Goal: Task Accomplishment & Management: Manage account settings

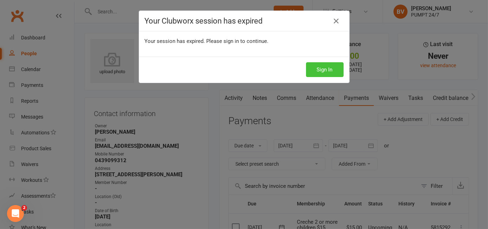
click at [333, 68] on button "Sign In" at bounding box center [325, 69] width 38 height 15
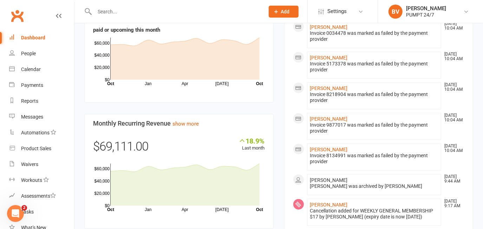
scroll to position [383, 0]
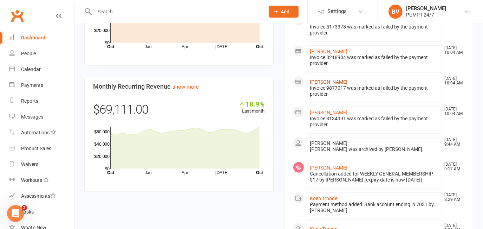
click at [328, 79] on link "[PERSON_NAME]" at bounding box center [329, 82] width 38 height 6
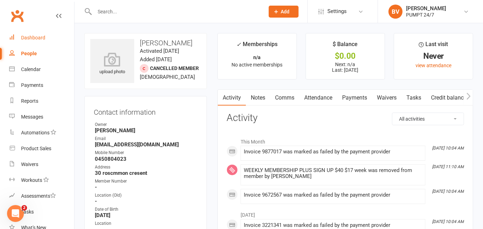
click at [33, 38] on div "Dashboard" at bounding box center [33, 38] width 24 height 6
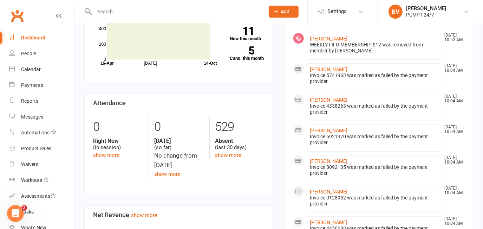
scroll to position [128, 0]
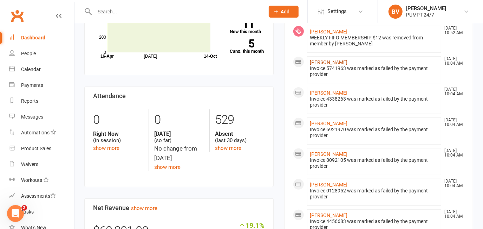
click at [344, 61] on link "[PERSON_NAME]" at bounding box center [329, 62] width 38 height 6
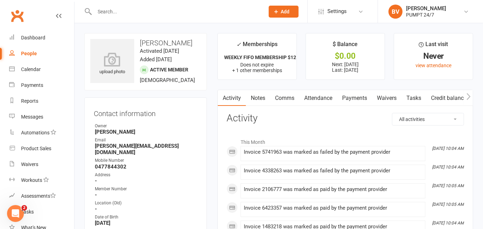
click at [355, 99] on link "Payments" at bounding box center [355, 98] width 35 height 16
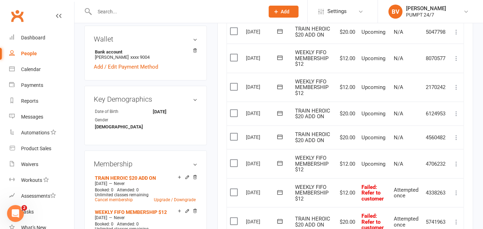
scroll to position [320, 0]
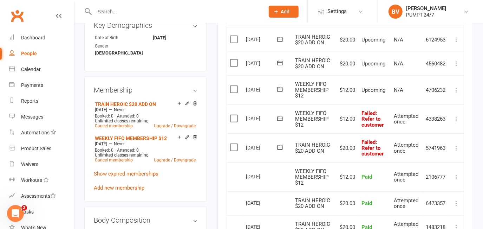
click at [280, 146] on icon at bounding box center [280, 147] width 7 height 7
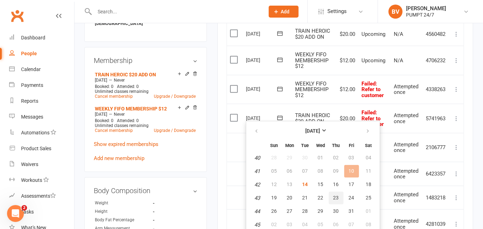
scroll to position [383, 0]
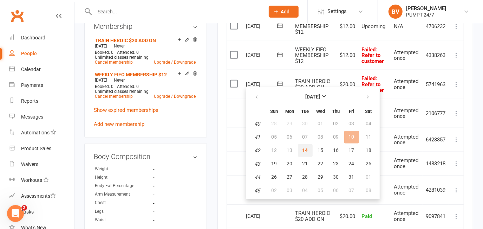
click at [306, 149] on span "14" at bounding box center [306, 150] width 6 height 6
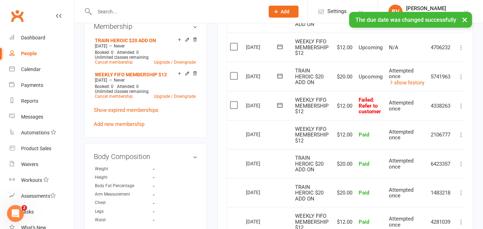
click at [281, 103] on icon at bounding box center [280, 105] width 7 height 7
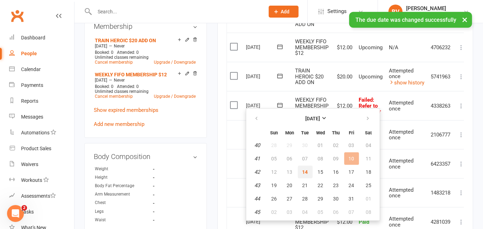
click at [306, 171] on span "14" at bounding box center [306, 172] width 6 height 6
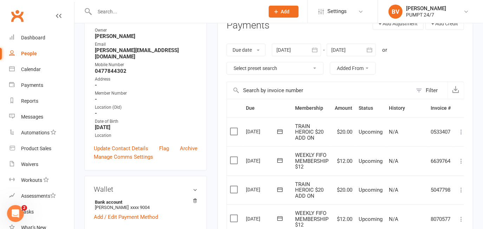
scroll to position [0, 0]
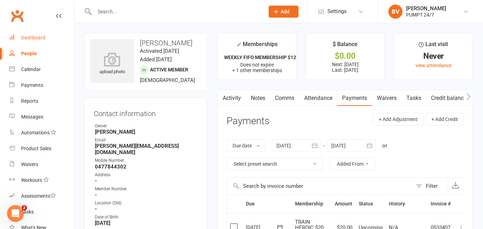
click at [34, 36] on div "Dashboard" at bounding box center [33, 38] width 24 height 6
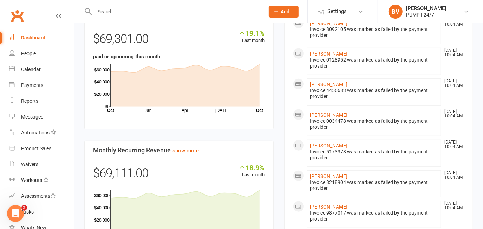
scroll to position [383, 0]
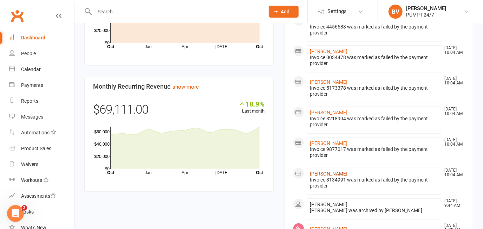
click at [336, 171] on link "[PERSON_NAME]" at bounding box center [329, 174] width 38 height 6
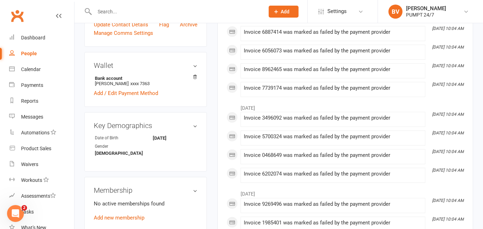
scroll to position [160, 0]
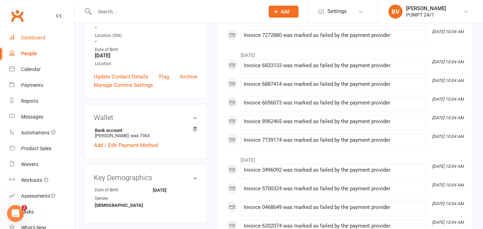
click at [32, 35] on div "Dashboard" at bounding box center [33, 38] width 24 height 6
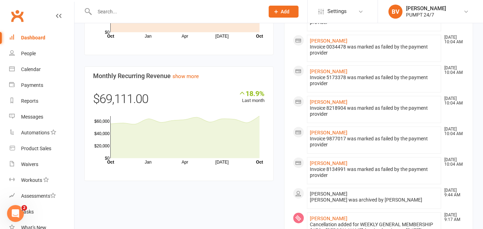
scroll to position [362, 0]
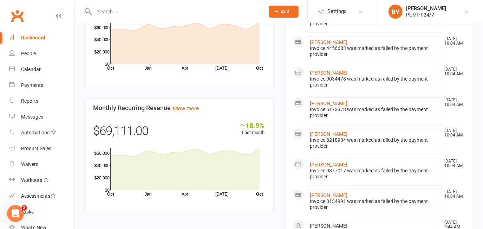
click at [114, 13] on input "text" at bounding box center [175, 12] width 167 height 10
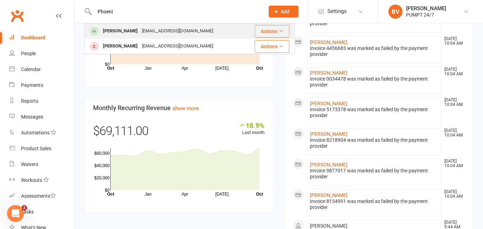
type input "Phoeni"
click at [122, 31] on div "[PERSON_NAME]" at bounding box center [120, 31] width 39 height 10
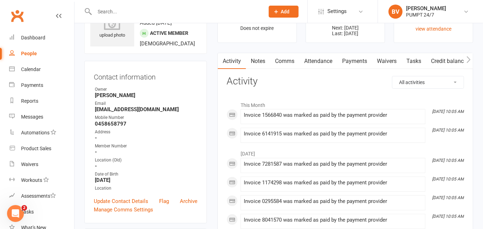
scroll to position [64, 0]
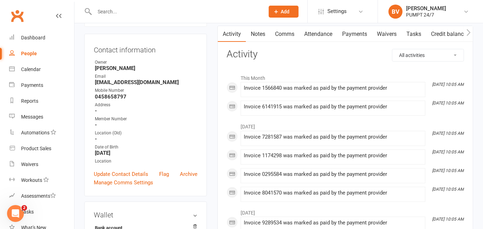
drag, startPoint x: 94, startPoint y: 81, endPoint x: 176, endPoint y: 83, distance: 82.6
click at [176, 83] on li "Email [EMAIL_ADDRESS][DOMAIN_NAME]" at bounding box center [146, 79] width 104 height 12
drag, startPoint x: 176, startPoint y: 83, endPoint x: 168, endPoint y: 83, distance: 8.5
copy strong "[EMAIL_ADDRESS][DOMAIN_NAME]"
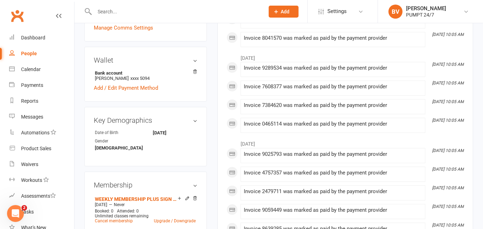
scroll to position [288, 0]
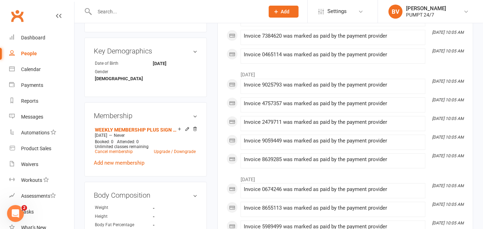
click at [121, 160] on link "Add new membership" at bounding box center [119, 163] width 51 height 6
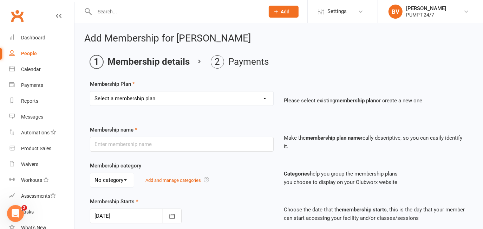
click at [158, 96] on select "Select a membership plan Create new Membership Plan Prepaid Membership [PERSON_…" at bounding box center [181, 98] width 183 height 14
select select "15"
click at [90, 91] on select "Select a membership plan Create new Membership Plan Prepaid Membership [PERSON_…" at bounding box center [181, 98] width 183 height 14
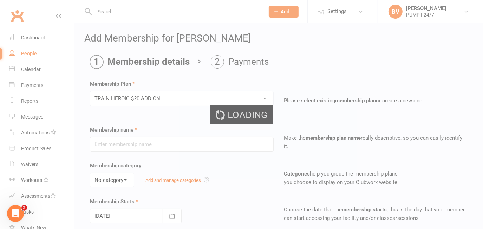
type input "TRAIN HEROIC $20 ADD ON"
type input "0"
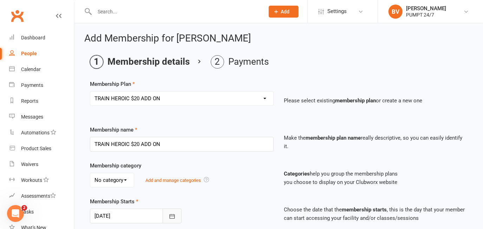
click at [176, 217] on icon "button" at bounding box center [172, 216] width 7 height 7
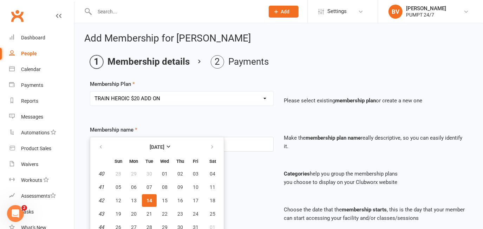
scroll to position [16, 0]
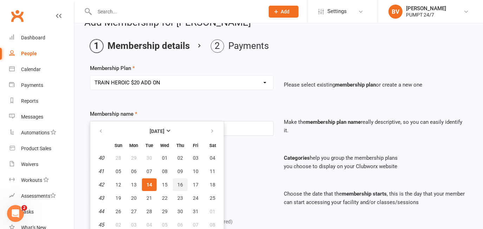
click at [179, 184] on span "16" at bounding box center [181, 185] width 6 height 6
type input "[DATE]"
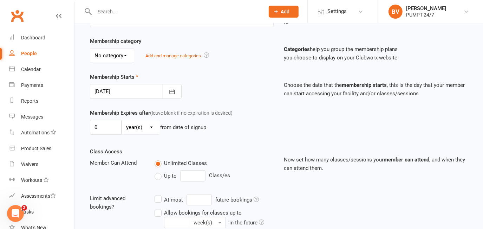
scroll to position [208, 0]
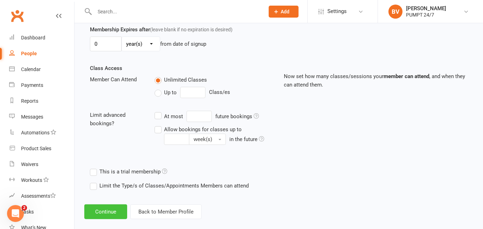
click at [107, 211] on button "Continue" at bounding box center [105, 211] width 43 height 15
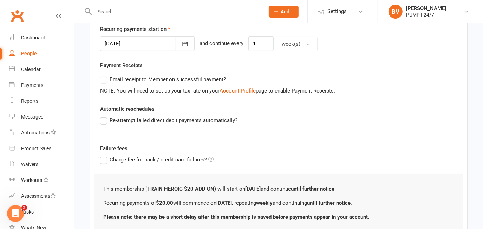
scroll to position [224, 0]
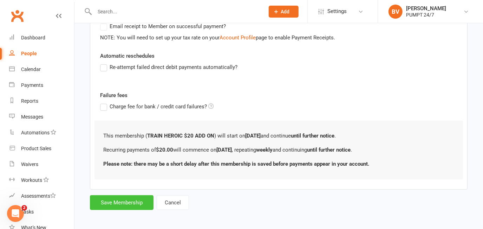
click at [116, 203] on button "Save Membership" at bounding box center [122, 202] width 64 height 15
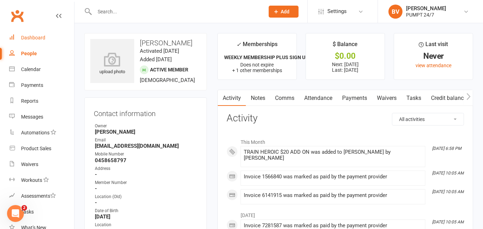
click at [37, 38] on div "Dashboard" at bounding box center [33, 38] width 24 height 6
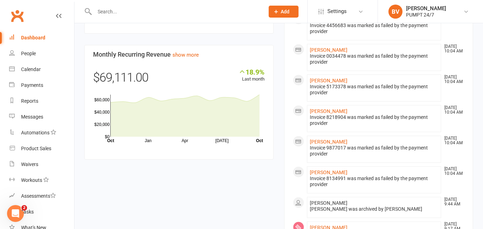
scroll to position [383, 0]
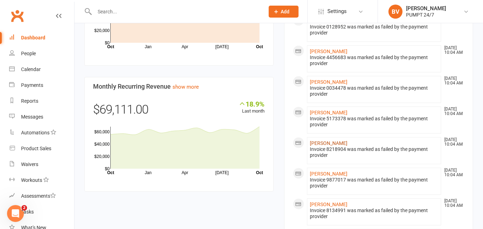
click at [329, 140] on link "[PERSON_NAME]" at bounding box center [329, 143] width 38 height 6
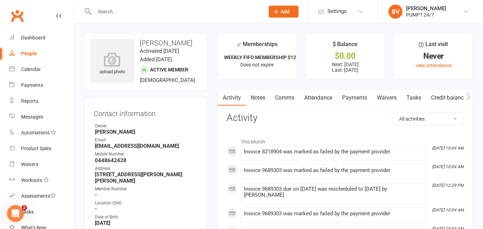
click at [353, 97] on link "Payments" at bounding box center [355, 98] width 35 height 16
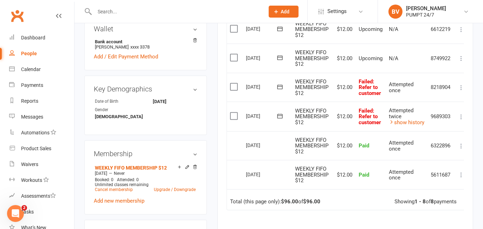
scroll to position [256, 0]
click at [280, 86] on icon at bounding box center [280, 87] width 7 height 7
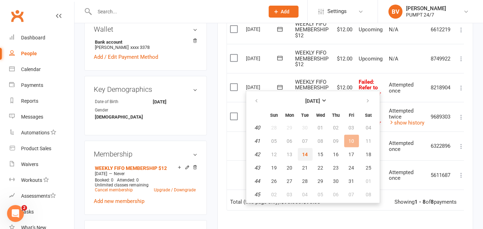
click at [301, 153] on button "14" at bounding box center [305, 154] width 15 height 13
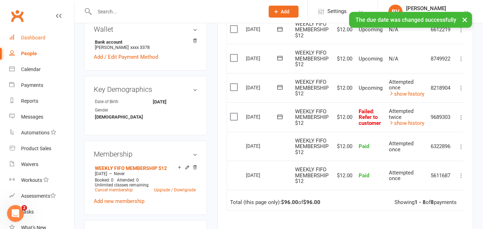
click at [37, 37] on div "Dashboard" at bounding box center [33, 38] width 24 height 6
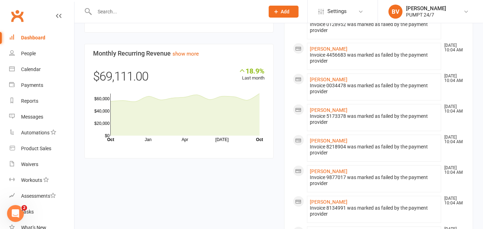
scroll to position [415, 0]
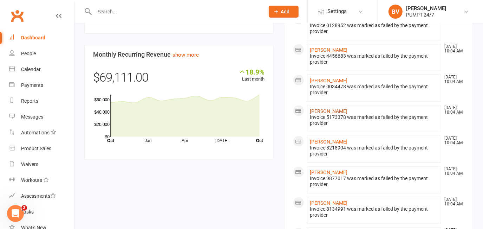
click at [334, 108] on link "[PERSON_NAME]" at bounding box center [329, 111] width 38 height 6
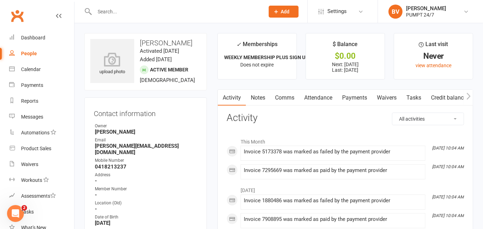
drag, startPoint x: 354, startPoint y: 95, endPoint x: 390, endPoint y: 148, distance: 63.3
click at [354, 95] on link "Payments" at bounding box center [355, 98] width 35 height 16
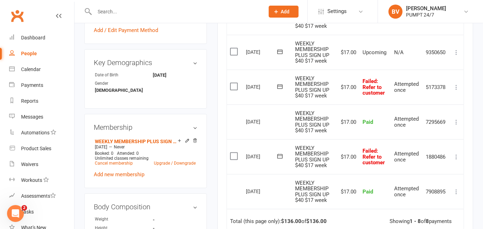
scroll to position [256, 0]
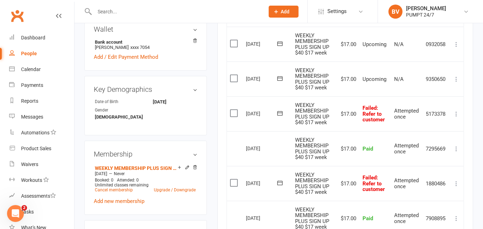
click at [280, 111] on icon at bounding box center [280, 113] width 7 height 7
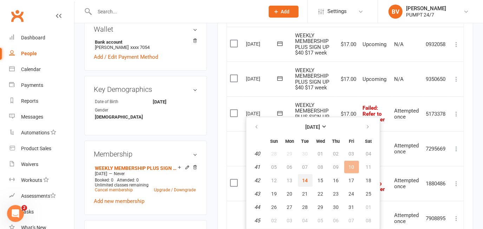
click at [303, 178] on span "14" at bounding box center [306, 181] width 6 height 6
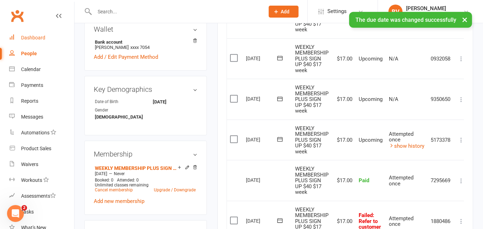
click at [33, 37] on div "Dashboard" at bounding box center [33, 38] width 24 height 6
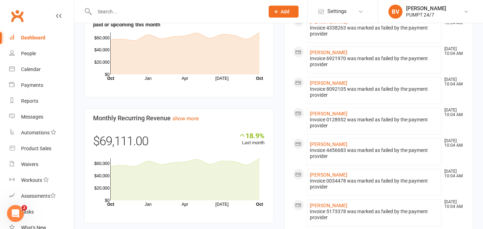
scroll to position [383, 0]
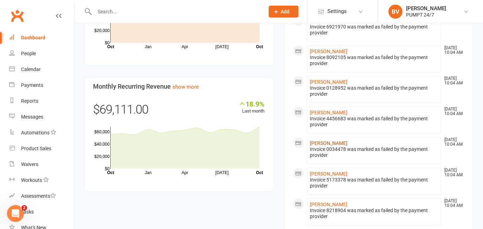
click at [329, 140] on link "[PERSON_NAME]" at bounding box center [329, 143] width 38 height 6
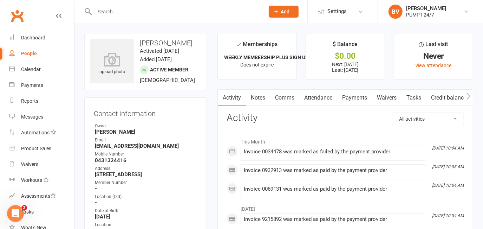
click at [353, 97] on link "Payments" at bounding box center [355, 98] width 35 height 16
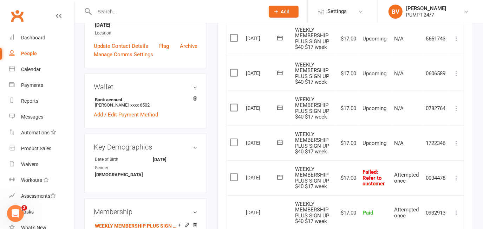
scroll to position [256, 0]
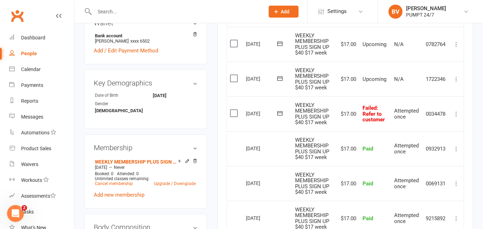
click at [278, 112] on icon at bounding box center [280, 113] width 7 height 7
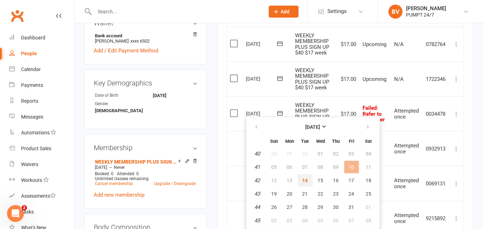
click at [307, 179] on span "14" at bounding box center [306, 181] width 6 height 6
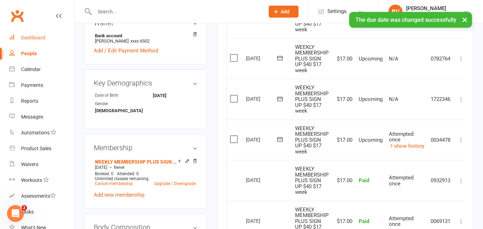
click at [40, 37] on div "Dashboard" at bounding box center [33, 38] width 24 height 6
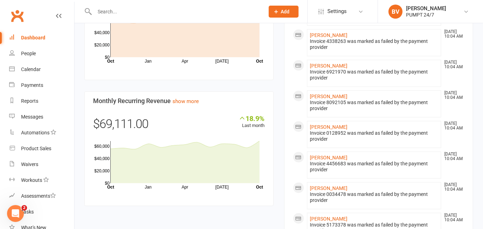
scroll to position [383, 0]
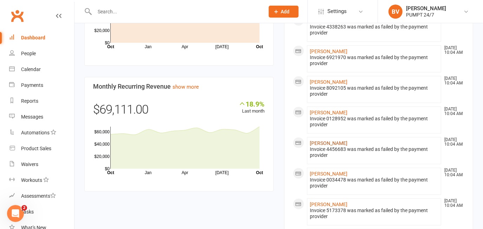
click at [345, 140] on link "[PERSON_NAME]" at bounding box center [329, 143] width 38 height 6
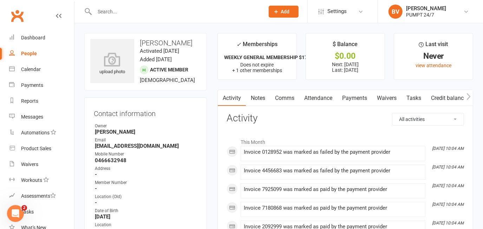
click at [353, 97] on link "Payments" at bounding box center [355, 98] width 35 height 16
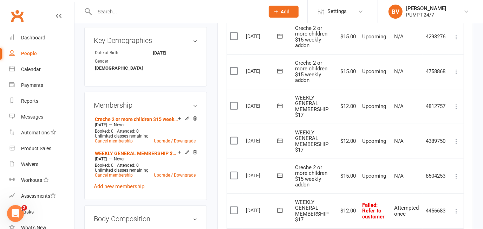
scroll to position [383, 0]
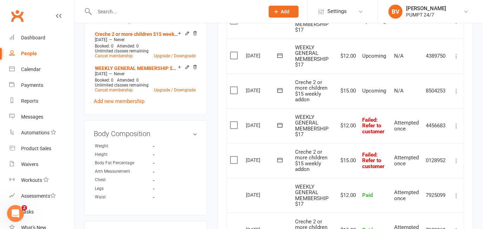
click at [281, 158] on icon at bounding box center [280, 160] width 5 height 5
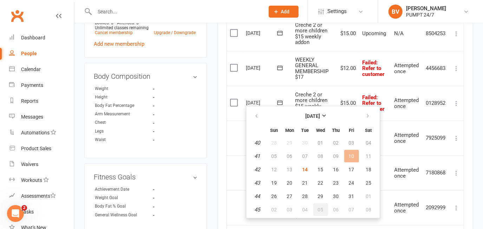
scroll to position [447, 0]
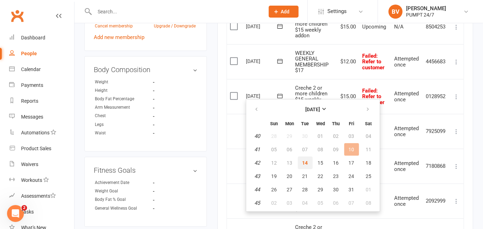
click at [303, 160] on span "14" at bounding box center [306, 163] width 6 height 6
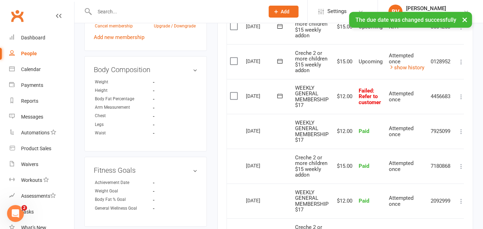
click at [281, 94] on icon at bounding box center [280, 95] width 7 height 7
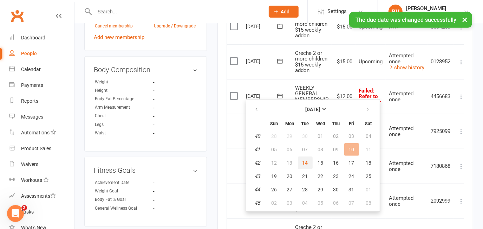
click at [304, 162] on span "14" at bounding box center [306, 163] width 6 height 6
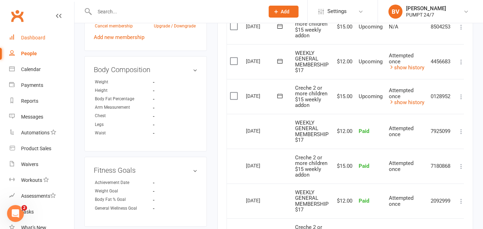
click at [41, 37] on div "Dashboard" at bounding box center [33, 38] width 24 height 6
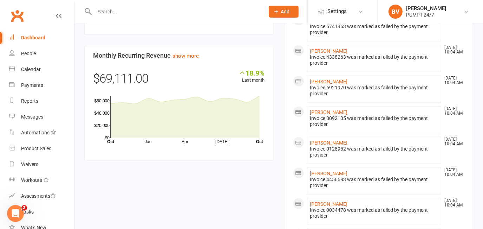
scroll to position [415, 0]
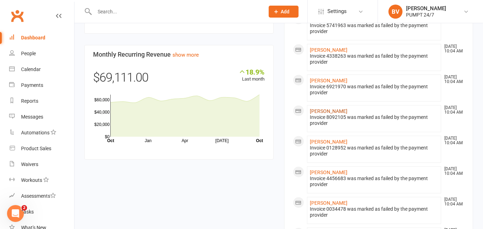
click at [316, 108] on link "[PERSON_NAME]" at bounding box center [329, 111] width 38 height 6
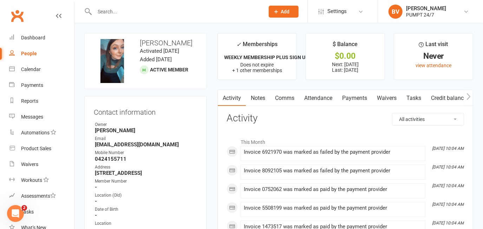
click at [360, 98] on link "Payments" at bounding box center [355, 98] width 35 height 16
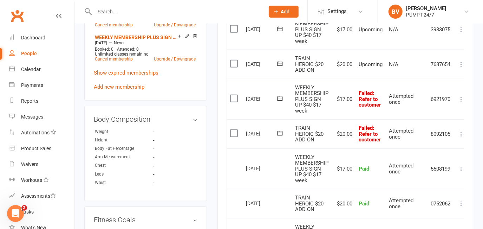
scroll to position [447, 0]
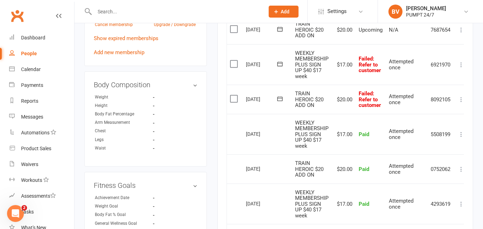
click at [281, 97] on icon at bounding box center [280, 98] width 7 height 7
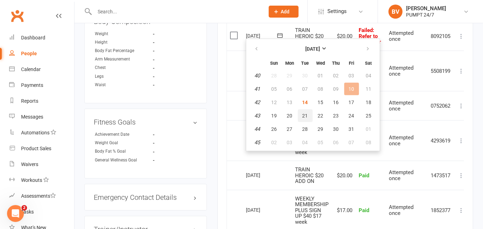
scroll to position [511, 0]
drag, startPoint x: 303, startPoint y: 98, endPoint x: 276, endPoint y: 26, distance: 76.8
click at [303, 99] on span "14" at bounding box center [306, 102] width 6 height 6
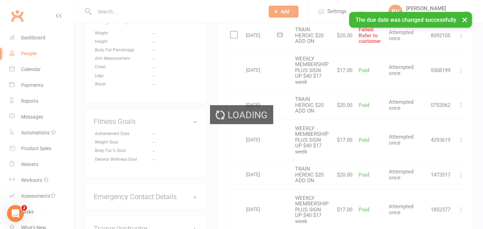
scroll to position [447, 0]
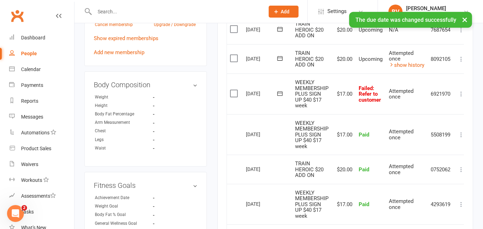
click at [280, 90] on icon at bounding box center [280, 93] width 7 height 7
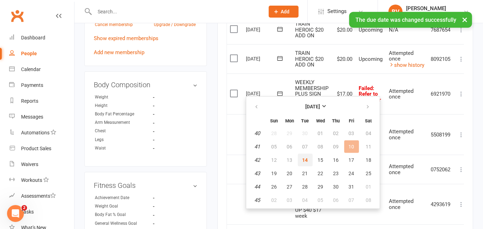
click at [307, 157] on button "14" at bounding box center [305, 160] width 15 height 13
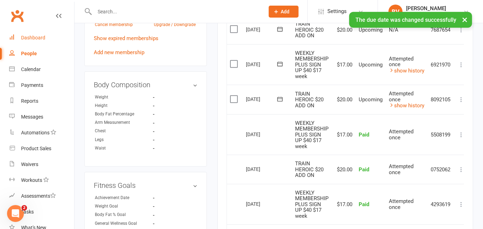
click at [38, 37] on div "Dashboard" at bounding box center [33, 38] width 24 height 6
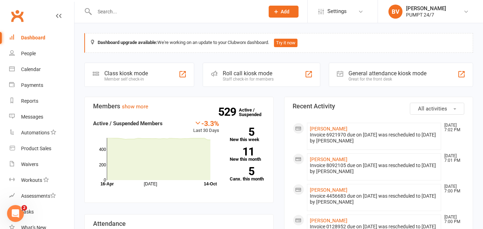
click at [113, 12] on input "text" at bounding box center [175, 12] width 167 height 10
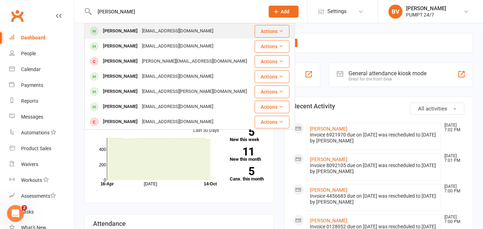
type input "[PERSON_NAME]"
click at [124, 30] on div "[PERSON_NAME]" at bounding box center [120, 31] width 39 height 10
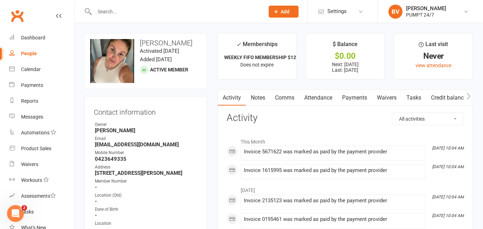
click at [103, 14] on input "text" at bounding box center [175, 12] width 167 height 10
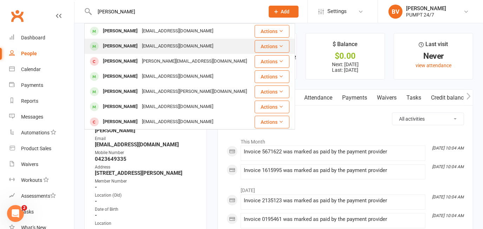
type input "[PERSON_NAME]"
click at [126, 46] on div "[PERSON_NAME]" at bounding box center [120, 46] width 39 height 10
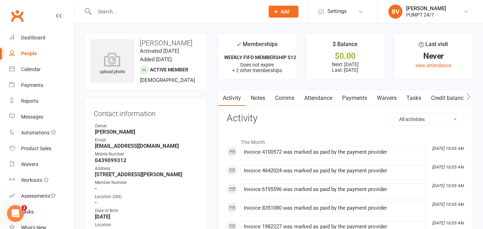
click at [356, 97] on link "Payments" at bounding box center [355, 98] width 35 height 16
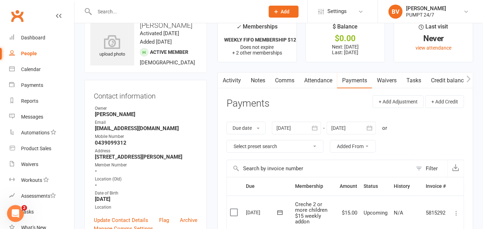
scroll to position [32, 0]
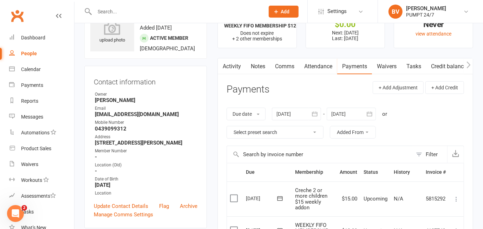
click at [369, 114] on icon "button" at bounding box center [369, 113] width 7 height 7
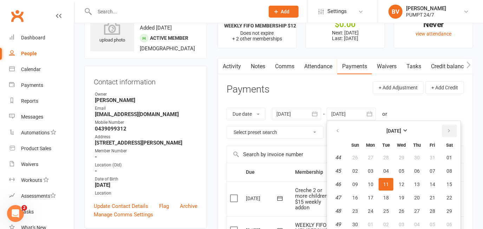
click at [447, 130] on icon "button" at bounding box center [449, 131] width 5 height 6
click at [358, 155] on span "01" at bounding box center [356, 158] width 6 height 6
type input "[DATE]"
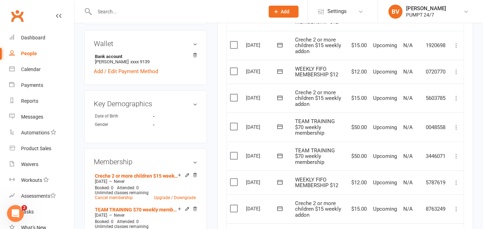
scroll to position [160, 0]
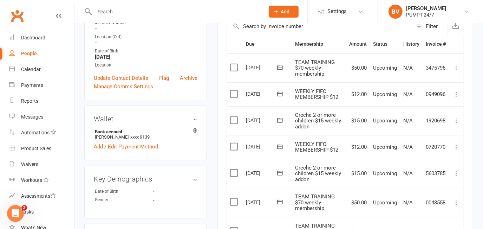
click at [232, 64] on label at bounding box center [234, 67] width 9 height 7
click at [232, 64] on input "checkbox" at bounding box center [232, 64] width 5 height 0
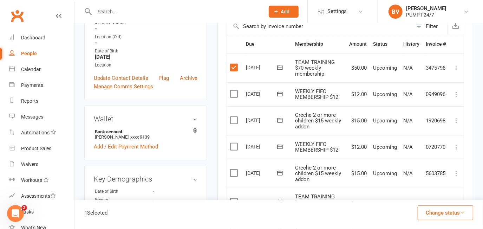
click at [235, 93] on label at bounding box center [234, 93] width 9 height 7
click at [235, 90] on input "checkbox" at bounding box center [232, 90] width 5 height 0
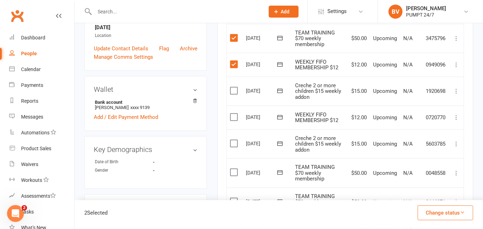
scroll to position [224, 0]
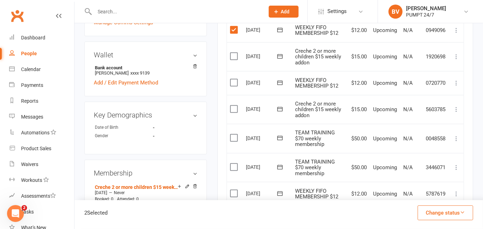
click at [233, 53] on label at bounding box center [234, 56] width 9 height 7
click at [233, 53] on input "checkbox" at bounding box center [232, 53] width 5 height 0
click at [234, 81] on label at bounding box center [234, 82] width 9 height 7
click at [234, 79] on input "checkbox" at bounding box center [232, 79] width 5 height 0
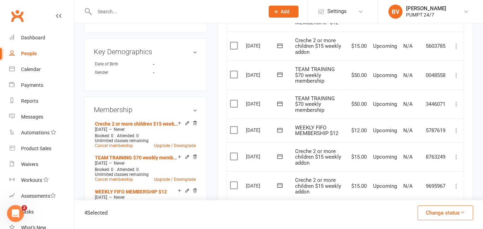
scroll to position [288, 0]
click at [233, 43] on label at bounding box center [234, 44] width 9 height 7
click at [233, 41] on input "checkbox" at bounding box center [232, 41] width 5 height 0
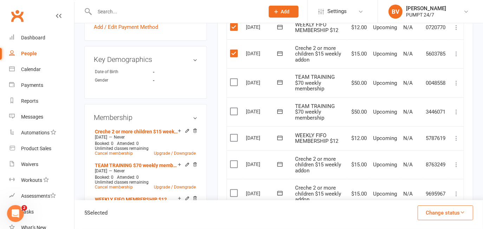
scroll to position [256, 0]
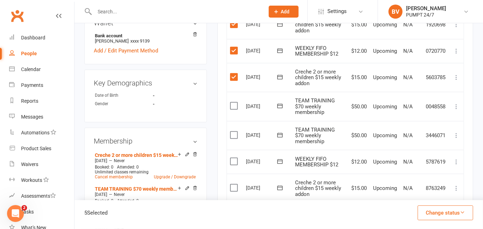
click at [235, 104] on label at bounding box center [234, 105] width 9 height 7
click at [235, 102] on input "checkbox" at bounding box center [232, 102] width 5 height 0
click at [235, 131] on label at bounding box center [234, 134] width 9 height 7
click at [235, 131] on input "checkbox" at bounding box center [232, 131] width 5 height 0
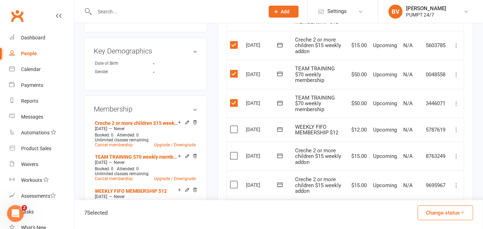
click at [235, 128] on label at bounding box center [234, 129] width 9 height 7
click at [235, 126] on input "checkbox" at bounding box center [232, 126] width 5 height 0
click at [237, 152] on label at bounding box center [234, 155] width 9 height 7
click at [235, 152] on input "checkbox" at bounding box center [232, 152] width 5 height 0
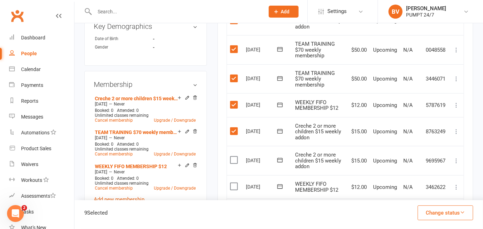
scroll to position [352, 0]
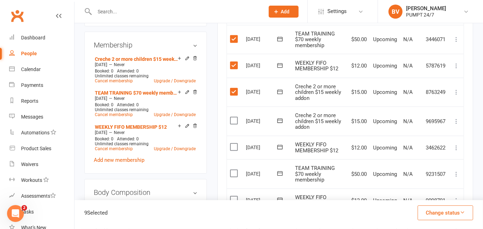
click at [235, 118] on label at bounding box center [234, 120] width 9 height 7
click at [235, 117] on input "checkbox" at bounding box center [232, 117] width 5 height 0
click at [234, 144] on label at bounding box center [234, 146] width 9 height 7
click at [234, 143] on input "checkbox" at bounding box center [232, 143] width 5 height 0
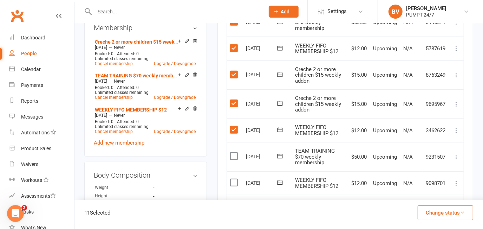
scroll to position [383, 0]
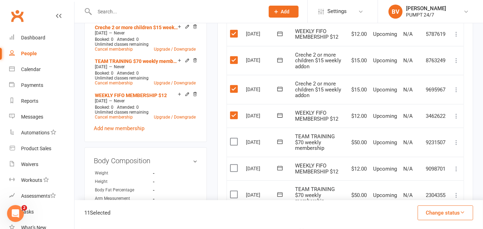
click at [235, 141] on label at bounding box center [234, 141] width 9 height 7
click at [235, 138] on input "checkbox" at bounding box center [232, 138] width 5 height 0
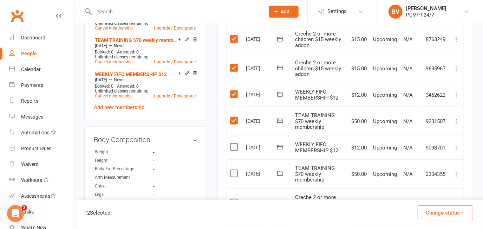
scroll to position [415, 0]
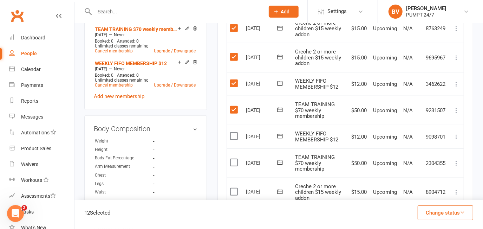
click at [235, 133] on label at bounding box center [234, 136] width 9 height 7
click at [235, 133] on input "checkbox" at bounding box center [232, 133] width 5 height 0
click at [233, 161] on label at bounding box center [234, 162] width 9 height 7
click at [233, 159] on input "checkbox" at bounding box center [232, 159] width 5 height 0
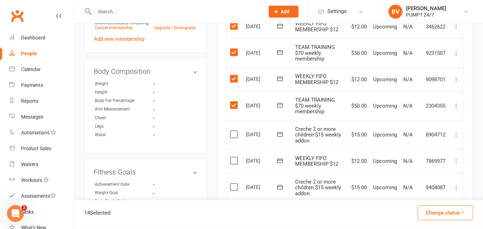
scroll to position [479, 0]
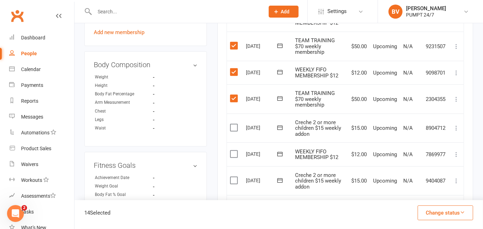
click at [232, 124] on label at bounding box center [234, 127] width 9 height 7
click at [232, 124] on input "checkbox" at bounding box center [232, 124] width 5 height 0
click at [232, 150] on label at bounding box center [234, 153] width 9 height 7
click at [232, 150] on input "checkbox" at bounding box center [232, 150] width 5 height 0
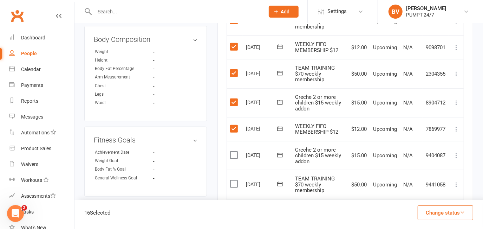
scroll to position [543, 0]
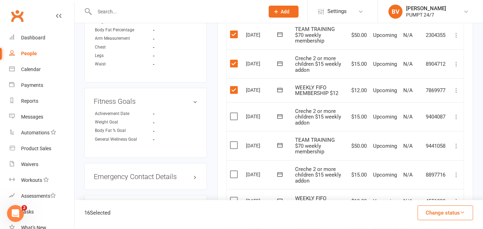
click at [235, 113] on label at bounding box center [234, 116] width 9 height 7
click at [235, 113] on input "checkbox" at bounding box center [232, 113] width 5 height 0
click at [235, 142] on label at bounding box center [234, 145] width 9 height 7
click at [235, 142] on input "checkbox" at bounding box center [232, 142] width 5 height 0
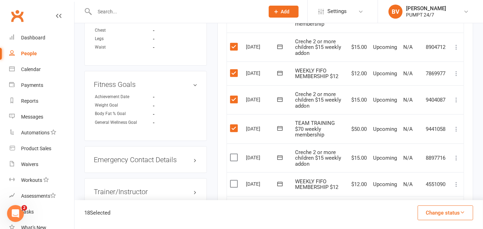
scroll to position [575, 0]
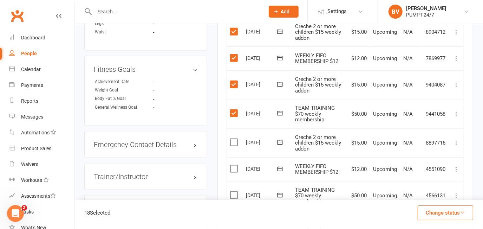
click at [233, 141] on label at bounding box center [234, 142] width 9 height 7
click at [233, 139] on input "checkbox" at bounding box center [232, 139] width 5 height 0
click at [232, 165] on label at bounding box center [234, 168] width 9 height 7
click at [232, 165] on input "checkbox" at bounding box center [232, 165] width 5 height 0
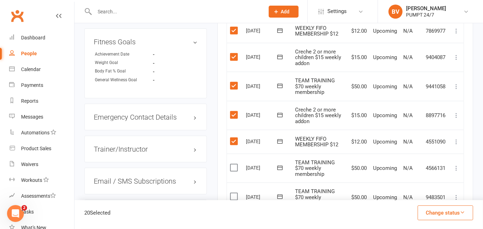
scroll to position [639, 0]
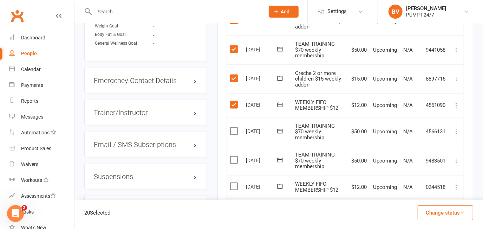
click at [235, 128] on label at bounding box center [234, 131] width 9 height 7
click at [235, 128] on input "checkbox" at bounding box center [232, 128] width 5 height 0
click at [233, 158] on label at bounding box center [234, 159] width 9 height 7
click at [233, 156] on input "checkbox" at bounding box center [232, 156] width 5 height 0
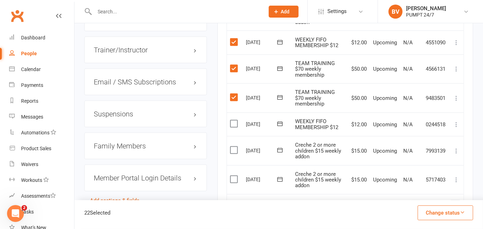
scroll to position [703, 0]
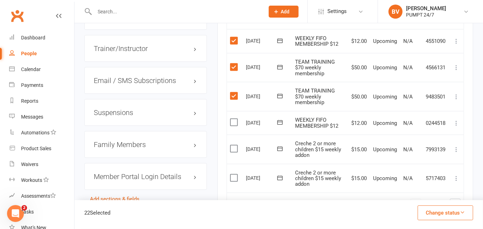
click at [233, 119] on label at bounding box center [234, 122] width 9 height 7
click at [233, 119] on input "checkbox" at bounding box center [232, 119] width 5 height 0
click at [232, 146] on label at bounding box center [234, 148] width 9 height 7
click at [232, 145] on input "checkbox" at bounding box center [232, 145] width 5 height 0
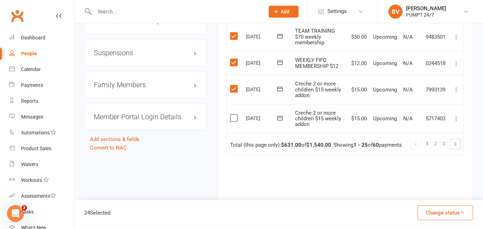
scroll to position [767, 0]
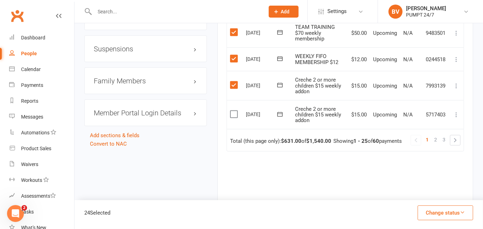
click at [233, 111] on label at bounding box center [234, 114] width 9 height 7
click at [233, 111] on input "checkbox" at bounding box center [232, 111] width 5 height 0
click at [445, 214] on button "Change status" at bounding box center [446, 212] width 56 height 15
click at [434, 195] on link "Skipped" at bounding box center [439, 194] width 70 height 14
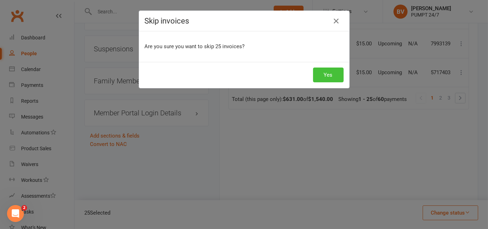
click at [330, 73] on button "Yes" at bounding box center [328, 75] width 31 height 15
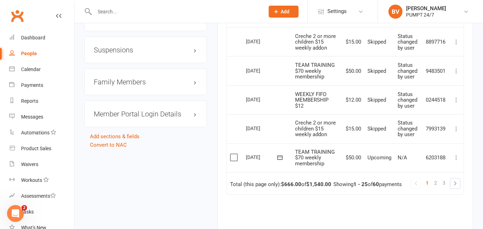
scroll to position [799, 0]
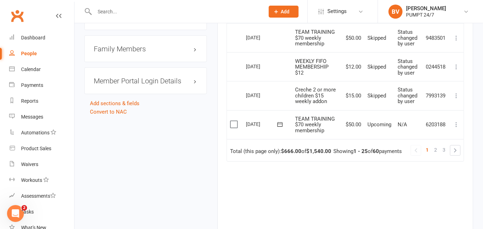
click at [233, 121] on label at bounding box center [234, 124] width 9 height 7
click at [233, 121] on input "checkbox" at bounding box center [232, 121] width 5 height 0
click at [456, 122] on icon at bounding box center [456, 124] width 7 height 7
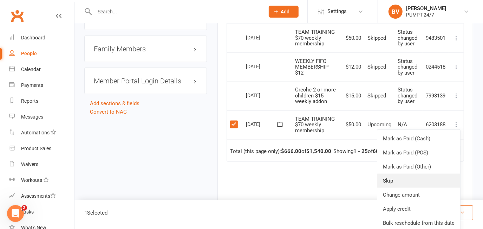
click at [401, 178] on link "Skip" at bounding box center [419, 181] width 83 height 14
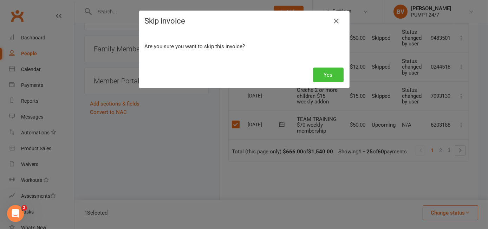
click at [330, 74] on button "Yes" at bounding box center [328, 75] width 31 height 15
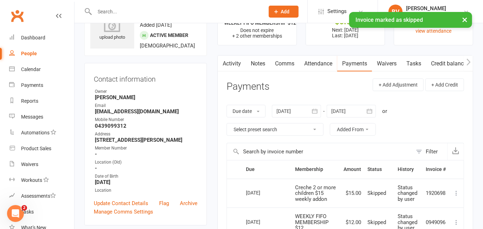
scroll to position [0, 0]
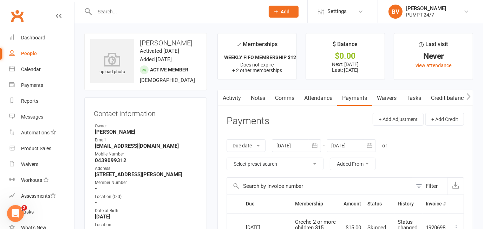
click at [304, 145] on div at bounding box center [296, 145] width 49 height 13
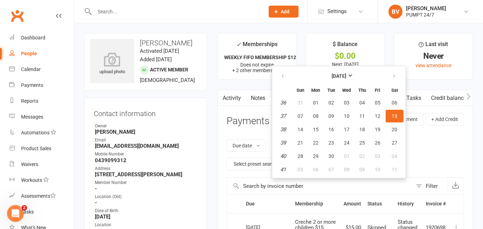
click at [396, 115] on span "13" at bounding box center [395, 116] width 6 height 6
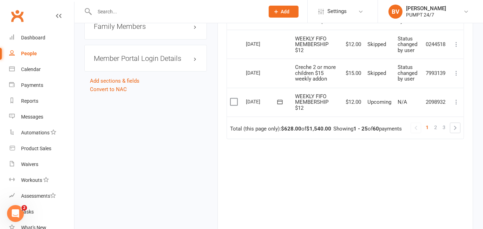
scroll to position [831, 0]
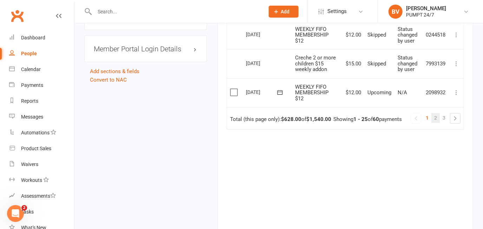
click at [434, 113] on link "2" at bounding box center [436, 118] width 8 height 10
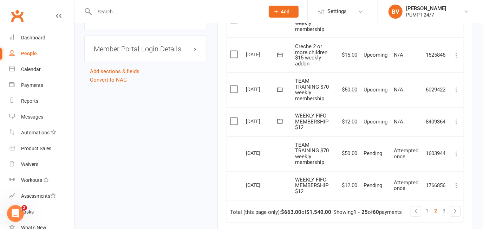
drag, startPoint x: 234, startPoint y: 116, endPoint x: 235, endPoint y: 111, distance: 5.6
click at [234, 118] on label at bounding box center [234, 121] width 9 height 7
click at [234, 118] on input "checkbox" at bounding box center [232, 118] width 5 height 0
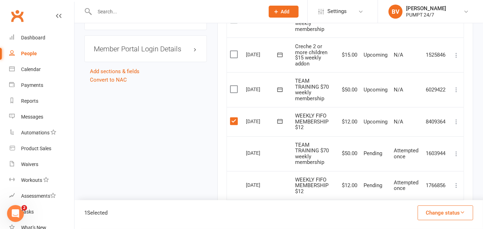
click at [233, 86] on label at bounding box center [234, 89] width 9 height 7
click at [233, 86] on input "checkbox" at bounding box center [232, 86] width 5 height 0
click at [235, 51] on label at bounding box center [234, 54] width 9 height 7
click at [235, 51] on input "checkbox" at bounding box center [232, 51] width 5 height 0
click at [439, 214] on button "Change status" at bounding box center [446, 212] width 56 height 15
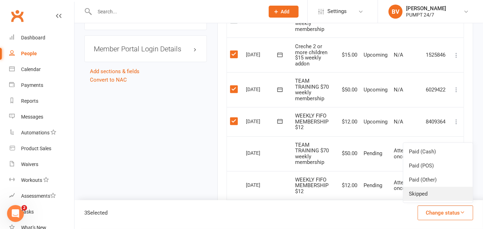
click at [426, 193] on link "Skipped" at bounding box center [439, 194] width 70 height 14
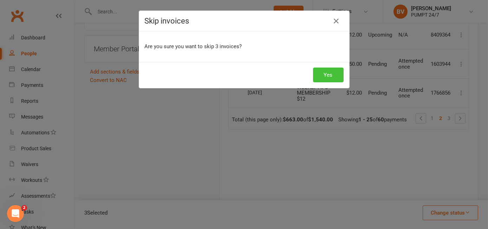
click at [325, 73] on button "Yes" at bounding box center [328, 75] width 31 height 15
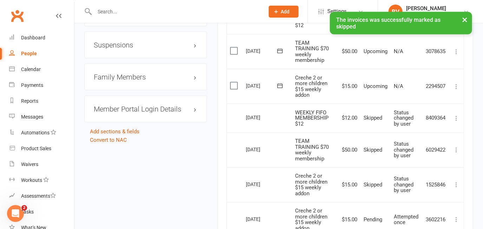
scroll to position [703, 0]
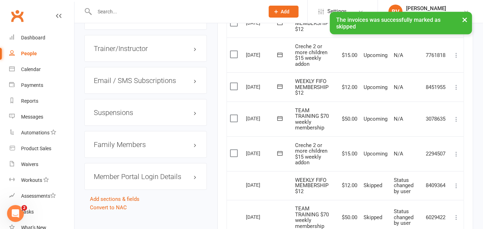
click at [232, 150] on label at bounding box center [234, 153] width 9 height 7
click at [232, 150] on input "checkbox" at bounding box center [232, 150] width 5 height 0
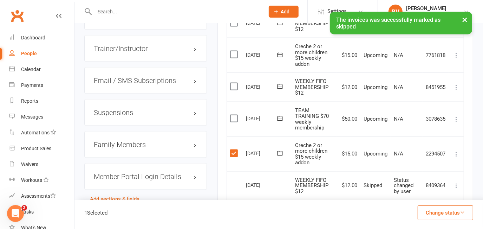
click at [232, 116] on label at bounding box center [234, 118] width 9 height 7
click at [232, 115] on input "checkbox" at bounding box center [232, 115] width 5 height 0
click at [234, 83] on label at bounding box center [234, 86] width 9 height 7
click at [234, 83] on input "checkbox" at bounding box center [232, 83] width 5 height 0
click at [234, 51] on label at bounding box center [234, 54] width 9 height 7
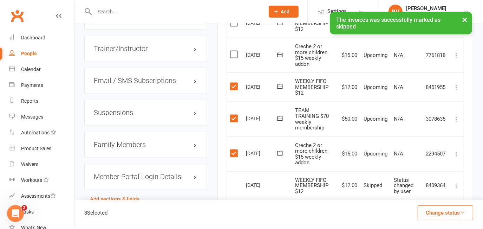
click at [234, 51] on input "checkbox" at bounding box center [232, 51] width 5 height 0
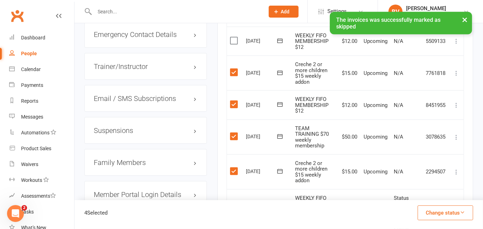
scroll to position [671, 0]
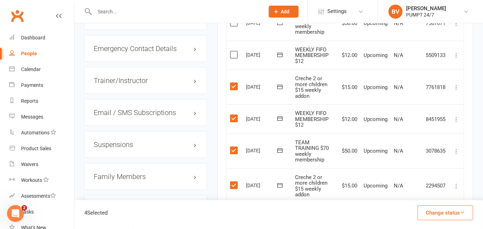
click at [231, 51] on label at bounding box center [234, 54] width 9 height 7
click at [231, 51] on input "checkbox" at bounding box center [232, 51] width 5 height 0
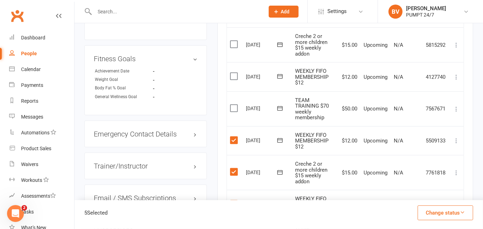
scroll to position [575, 0]
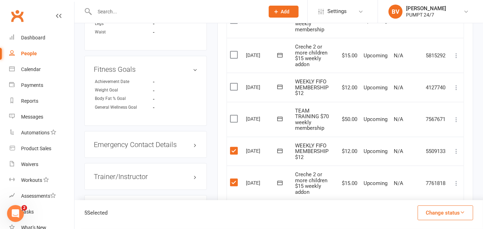
click at [233, 116] on label at bounding box center [234, 118] width 9 height 7
click at [233, 115] on input "checkbox" at bounding box center [232, 115] width 5 height 0
drag, startPoint x: 233, startPoint y: 85, endPoint x: 232, endPoint y: 64, distance: 21.9
click at [233, 85] on label at bounding box center [234, 86] width 9 height 7
click at [233, 83] on input "checkbox" at bounding box center [232, 83] width 5 height 0
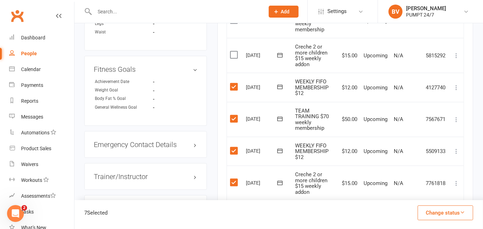
drag, startPoint x: 232, startPoint y: 51, endPoint x: 244, endPoint y: 54, distance: 11.8
click at [232, 51] on label at bounding box center [234, 54] width 9 height 7
click at [232, 51] on input "checkbox" at bounding box center [232, 51] width 5 height 0
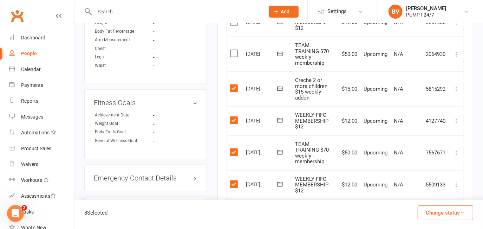
scroll to position [511, 0]
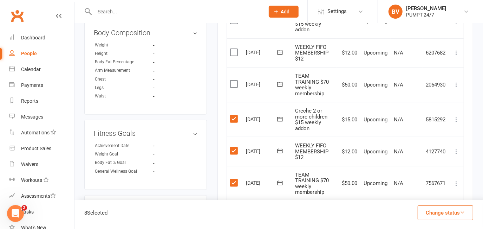
click at [235, 81] on label at bounding box center [234, 84] width 9 height 7
click at [235, 81] on input "checkbox" at bounding box center [232, 81] width 5 height 0
click at [235, 50] on label at bounding box center [234, 52] width 9 height 7
click at [235, 49] on input "checkbox" at bounding box center [232, 49] width 5 height 0
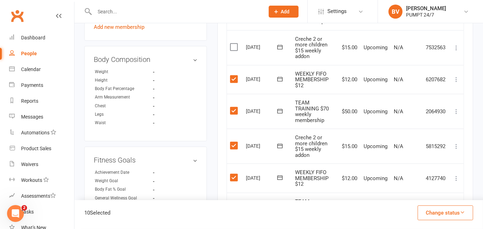
scroll to position [447, 0]
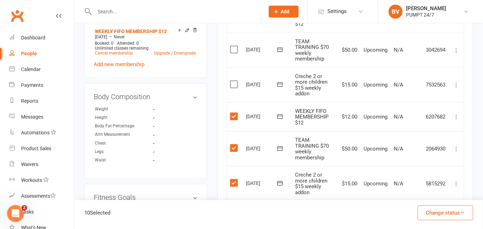
click at [234, 82] on label at bounding box center [234, 84] width 9 height 7
click at [234, 81] on input "checkbox" at bounding box center [232, 81] width 5 height 0
click at [233, 49] on label at bounding box center [234, 49] width 9 height 7
click at [233, 46] on input "checkbox" at bounding box center [232, 46] width 5 height 0
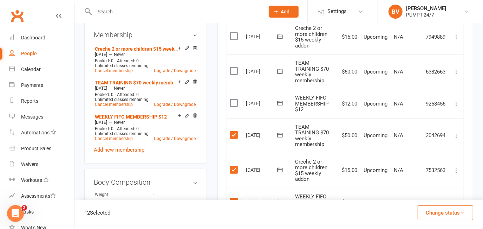
scroll to position [352, 0]
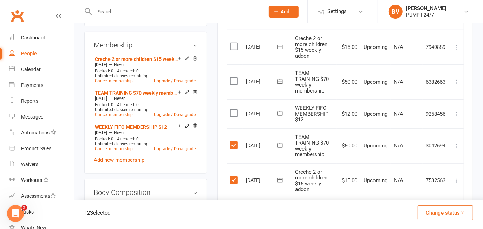
click at [233, 110] on label at bounding box center [234, 113] width 9 height 7
click at [233, 110] on input "checkbox" at bounding box center [232, 110] width 5 height 0
click at [230, 79] on label at bounding box center [234, 81] width 9 height 7
click at [230, 78] on input "checkbox" at bounding box center [232, 78] width 5 height 0
click at [234, 45] on label at bounding box center [234, 46] width 9 height 7
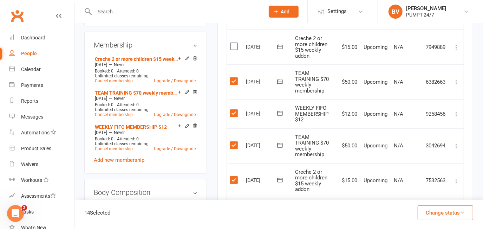
click at [234, 43] on input "checkbox" at bounding box center [232, 43] width 5 height 0
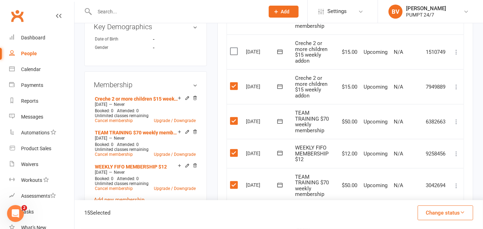
scroll to position [256, 0]
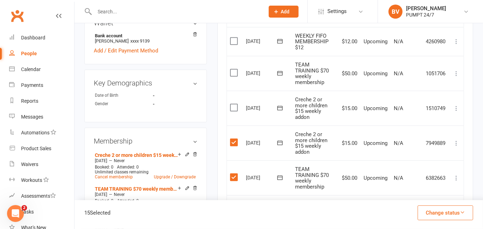
click at [233, 105] on label at bounding box center [234, 107] width 9 height 7
click at [233, 104] on input "checkbox" at bounding box center [232, 104] width 5 height 0
click at [235, 69] on label at bounding box center [234, 72] width 9 height 7
click at [235, 69] on input "checkbox" at bounding box center [232, 69] width 5 height 0
click at [235, 35] on td "Select this" at bounding box center [235, 41] width 16 height 29
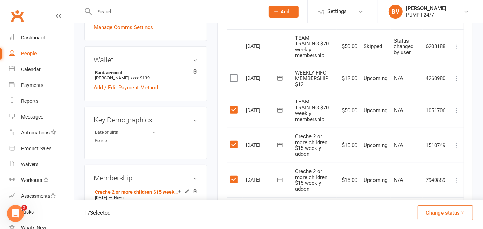
scroll to position [192, 0]
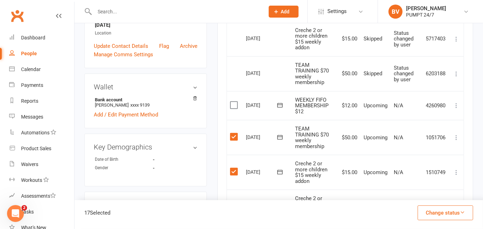
drag, startPoint x: 235, startPoint y: 104, endPoint x: 258, endPoint y: 112, distance: 24.7
click at [235, 103] on label at bounding box center [234, 105] width 9 height 7
click at [235, 102] on input "checkbox" at bounding box center [232, 102] width 5 height 0
click at [437, 213] on button "Change status" at bounding box center [446, 212] width 56 height 15
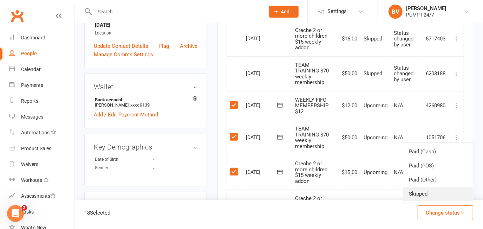
click at [435, 195] on link "Skipped" at bounding box center [439, 194] width 70 height 14
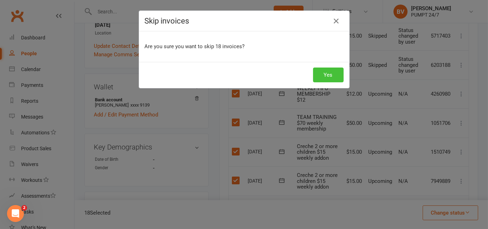
click at [322, 72] on button "Yes" at bounding box center [328, 75] width 31 height 15
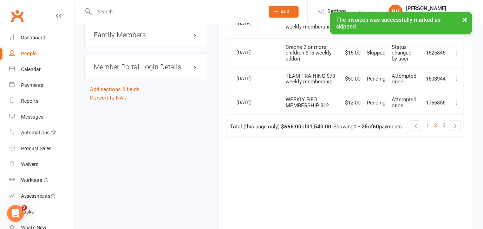
scroll to position [776, 0]
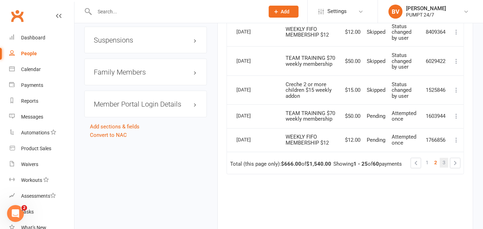
click at [444, 160] on span "3" at bounding box center [444, 163] width 3 height 10
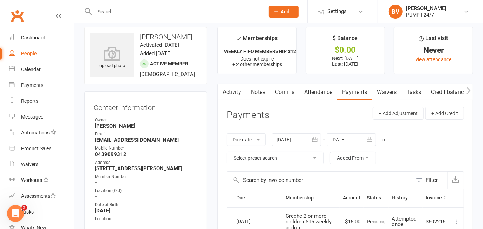
scroll to position [0, 0]
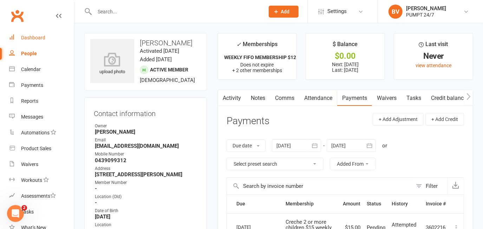
drag, startPoint x: 33, startPoint y: 36, endPoint x: 83, endPoint y: 54, distance: 53.6
click at [34, 36] on div "Dashboard" at bounding box center [33, 38] width 24 height 6
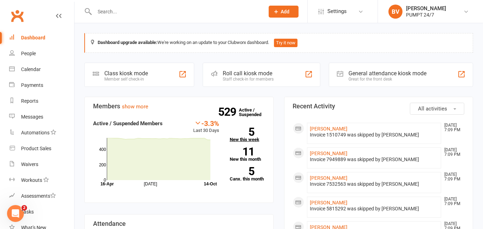
click at [251, 139] on link "5 New this week" at bounding box center [247, 135] width 35 height 14
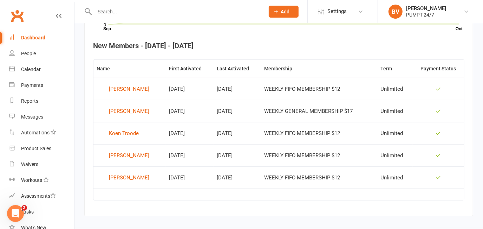
scroll to position [271, 0]
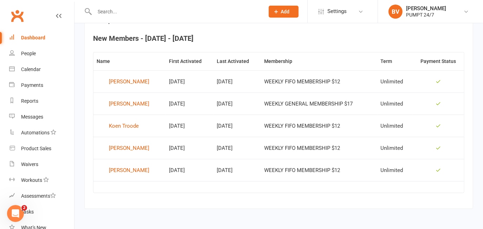
click at [31, 37] on div "Dashboard" at bounding box center [33, 38] width 24 height 6
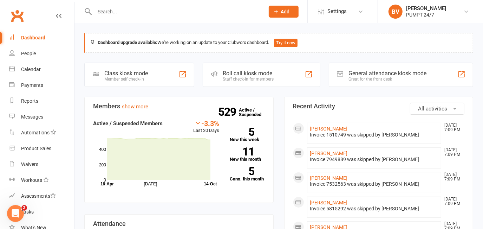
click at [31, 37] on div "Dashboard" at bounding box center [33, 38] width 24 height 6
click at [242, 138] on link "5 New this week" at bounding box center [247, 135] width 35 height 14
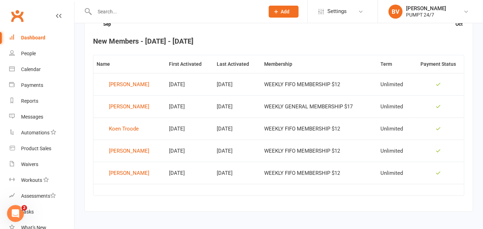
scroll to position [271, 0]
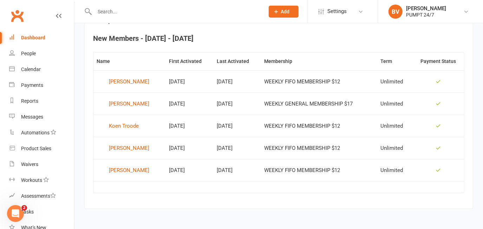
click at [114, 12] on input "text" at bounding box center [175, 12] width 167 height 10
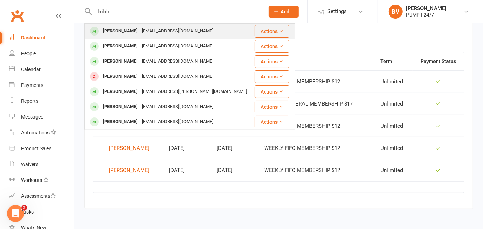
type input "lailah"
click at [123, 31] on div "[PERSON_NAME]" at bounding box center [120, 31] width 39 height 10
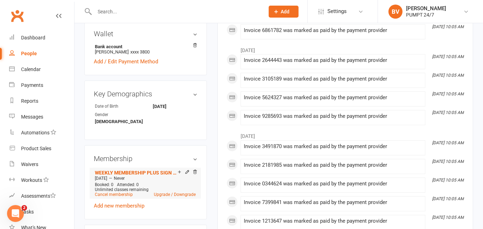
scroll to position [256, 0]
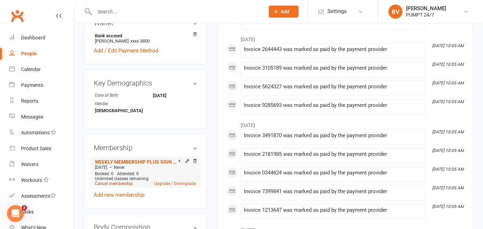
click at [121, 181] on link "Cancel membership" at bounding box center [114, 183] width 38 height 5
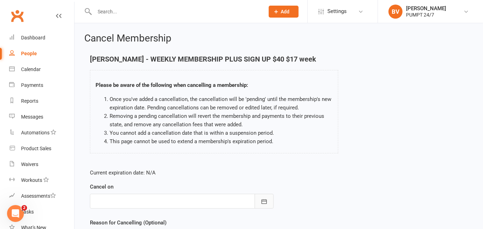
click at [269, 203] on button "button" at bounding box center [264, 201] width 19 height 15
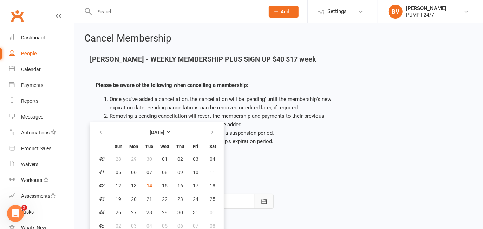
scroll to position [2, 0]
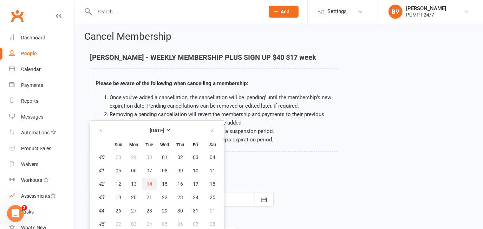
click at [150, 183] on span "14" at bounding box center [150, 184] width 6 height 6
type input "[DATE]"
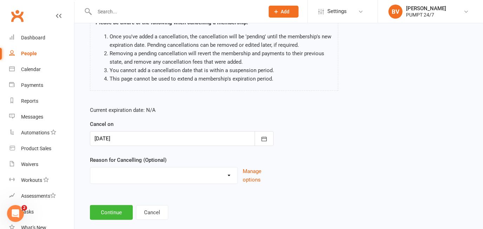
scroll to position [65, 0]
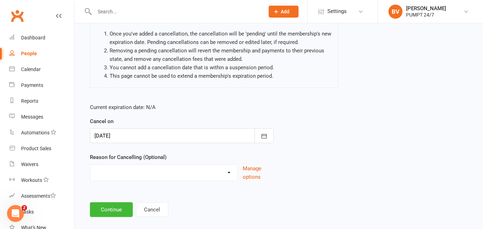
click at [130, 169] on select "Holiday Injury Other reason" at bounding box center [163, 172] width 147 height 14
select select "2"
click at [90, 165] on select "Holiday Injury Other reason" at bounding box center [163, 172] width 147 height 14
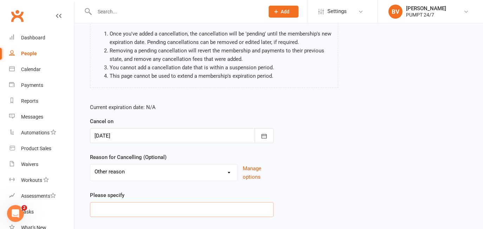
click at [130, 206] on input at bounding box center [182, 209] width 184 height 15
type input "C"
click at [169, 209] on input "Not training anymore" at bounding box center [182, 209] width 184 height 15
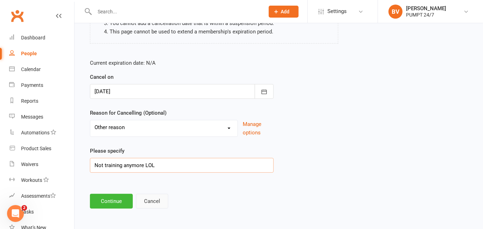
scroll to position [110, 0]
type input "Not training anymore LOL"
click at [121, 200] on button "Continue" at bounding box center [111, 201] width 43 height 15
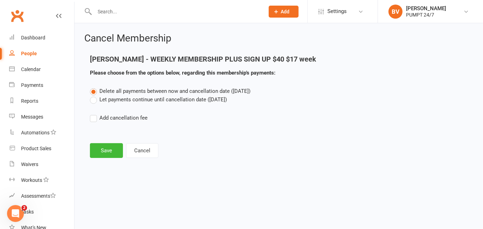
scroll to position [0, 0]
click at [114, 152] on button "Save" at bounding box center [106, 150] width 33 height 15
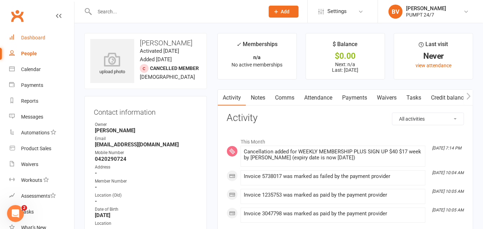
click at [38, 37] on div "Dashboard" at bounding box center [33, 38] width 24 height 6
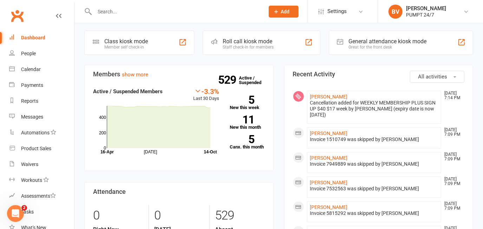
scroll to position [32, 0]
click at [254, 145] on link "5 Canx. this month" at bounding box center [247, 142] width 35 height 14
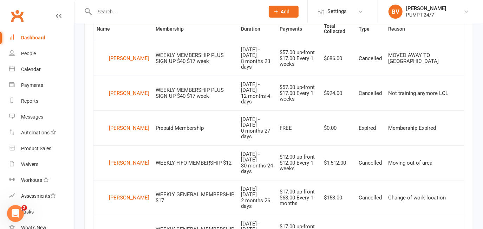
scroll to position [319, 0]
